Goal: Find specific page/section: Find specific page/section

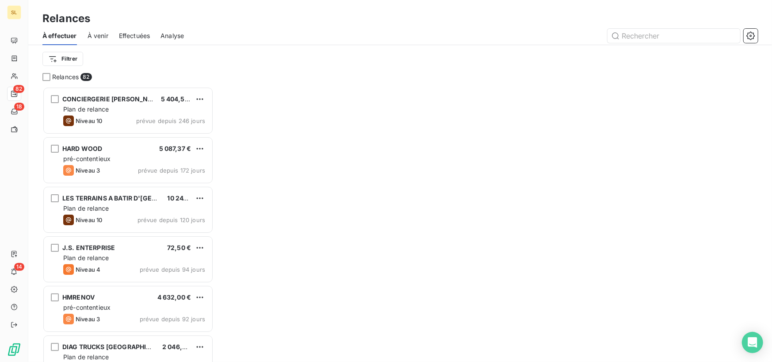
scroll to position [268, 164]
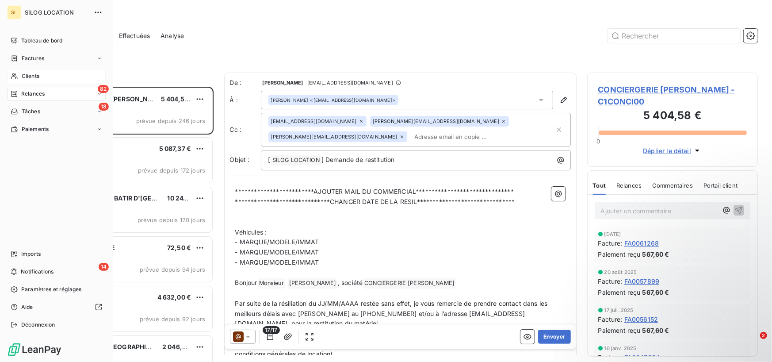
click at [25, 78] on span "Clients" at bounding box center [31, 76] width 18 height 8
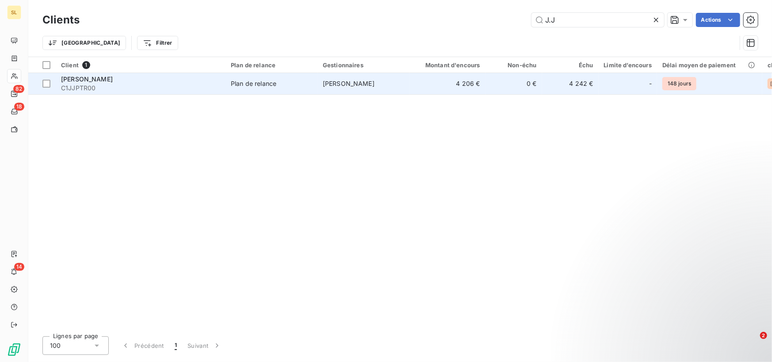
type input "J.J"
click at [103, 88] on span "C1JJPTR00" at bounding box center [140, 88] width 159 height 9
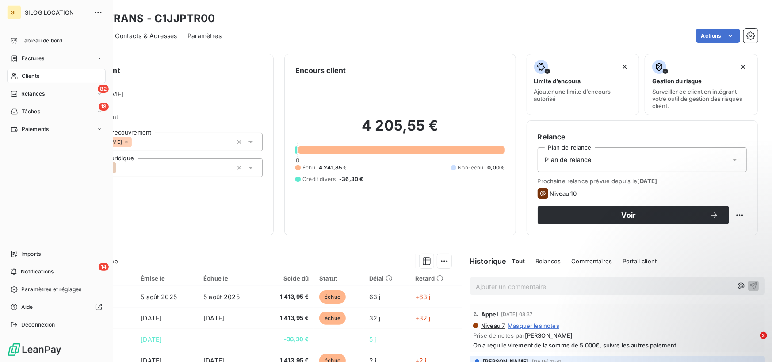
click at [51, 81] on div "Clients" at bounding box center [56, 76] width 99 height 14
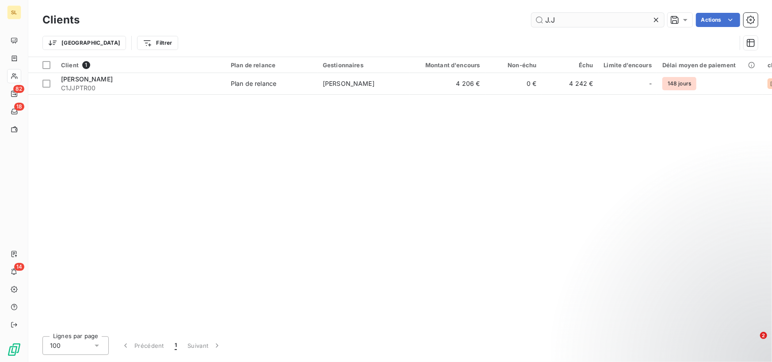
drag, startPoint x: 577, startPoint y: 22, endPoint x: 540, endPoint y: 20, distance: 37.6
click at [540, 20] on input "J.J" at bounding box center [598, 20] width 133 height 14
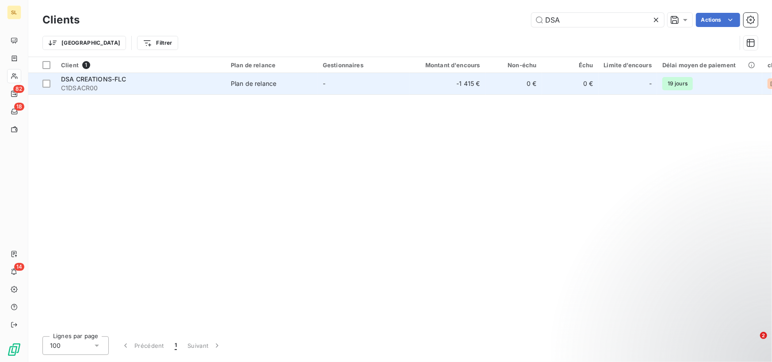
type input "DSA"
click at [62, 84] on span "C1DSACR00" at bounding box center [140, 88] width 159 height 9
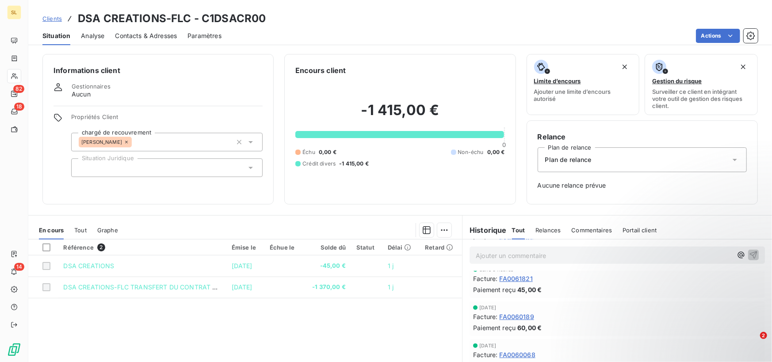
scroll to position [177, 0]
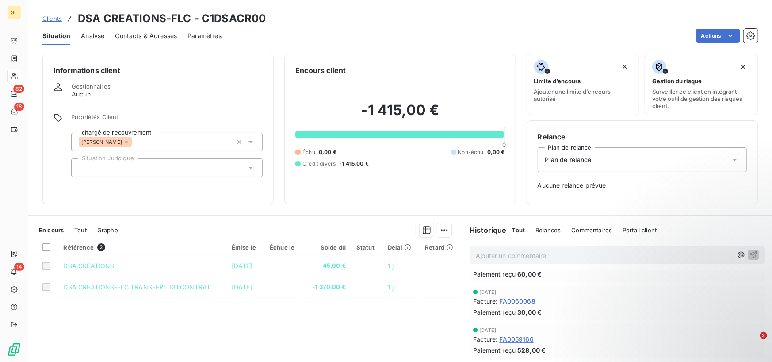
click at [582, 229] on span "Commentaires" at bounding box center [591, 229] width 41 height 7
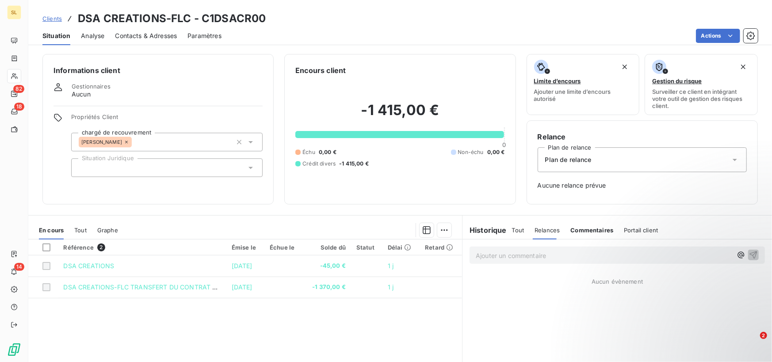
scroll to position [0, 0]
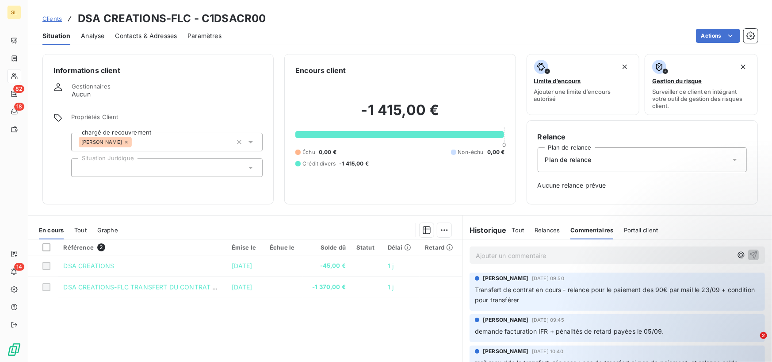
click at [545, 228] on span "Relances" at bounding box center [547, 229] width 25 height 7
